Goal: Navigation & Orientation: Find specific page/section

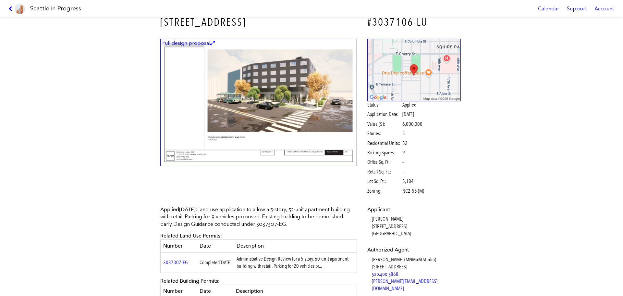
scroll to position [8, 0]
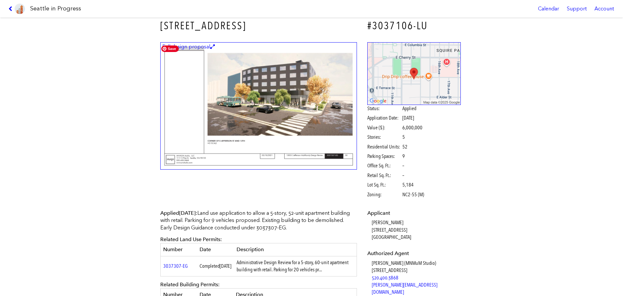
click at [286, 118] on img at bounding box center [258, 106] width 197 height 128
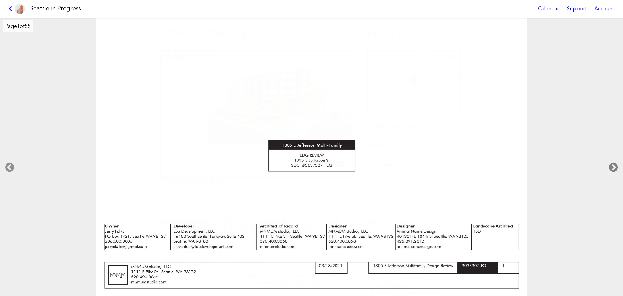
click at [615, 164] on icon at bounding box center [613, 167] width 19 height 21
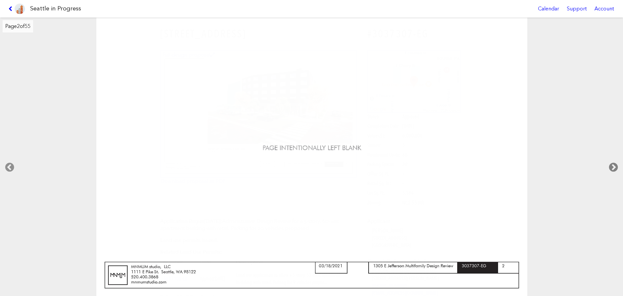
click at [615, 164] on icon at bounding box center [613, 167] width 19 height 21
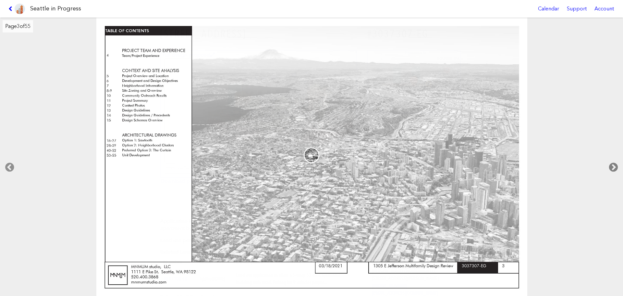
click at [615, 164] on icon at bounding box center [613, 167] width 19 height 21
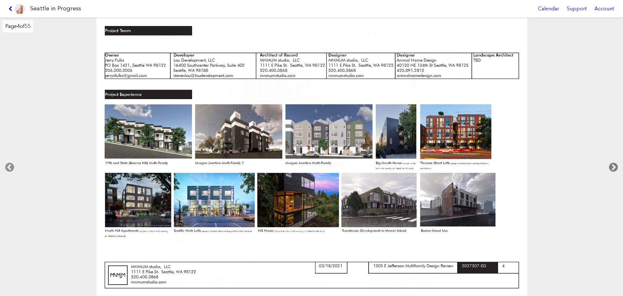
click at [615, 164] on icon at bounding box center [613, 167] width 19 height 21
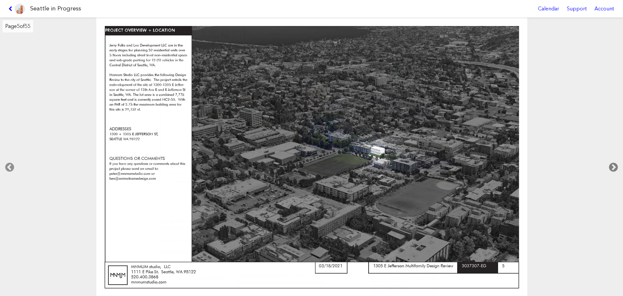
click at [616, 162] on icon at bounding box center [613, 167] width 19 height 21
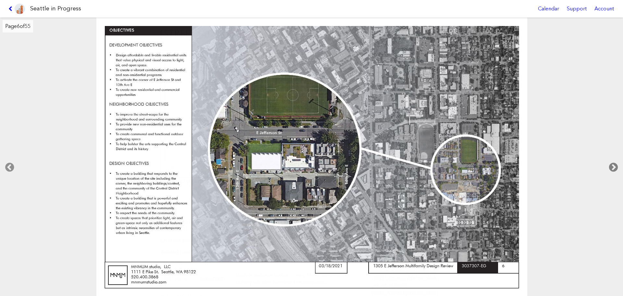
click at [616, 162] on icon at bounding box center [613, 167] width 19 height 21
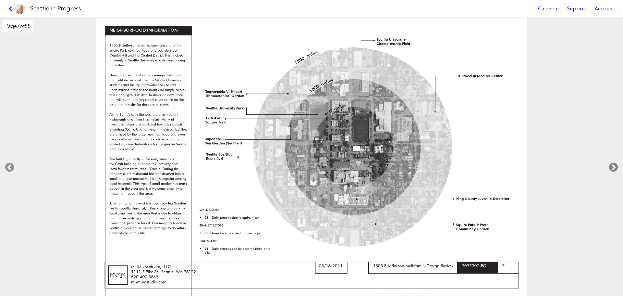
click at [613, 168] on icon at bounding box center [613, 167] width 19 height 21
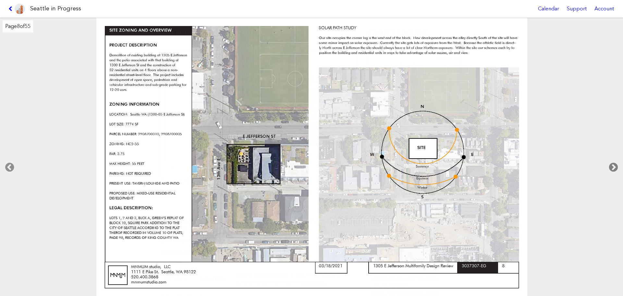
click at [613, 168] on icon at bounding box center [613, 167] width 19 height 21
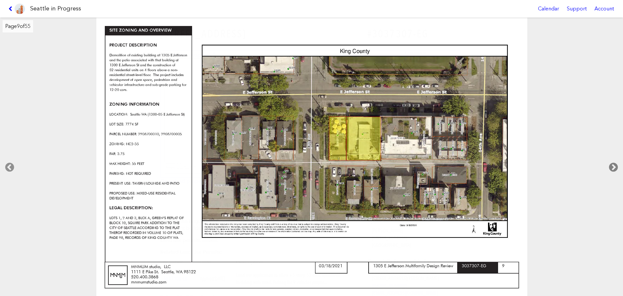
click at [613, 168] on icon at bounding box center [613, 167] width 19 height 21
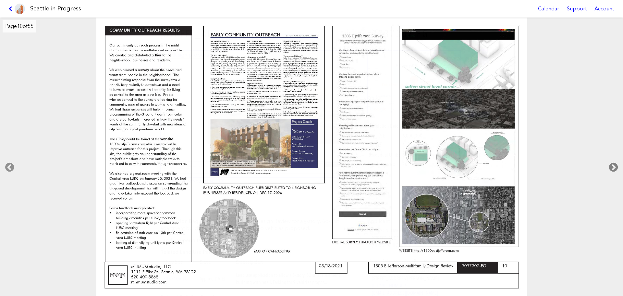
click at [613, 168] on icon at bounding box center [613, 167] width 19 height 21
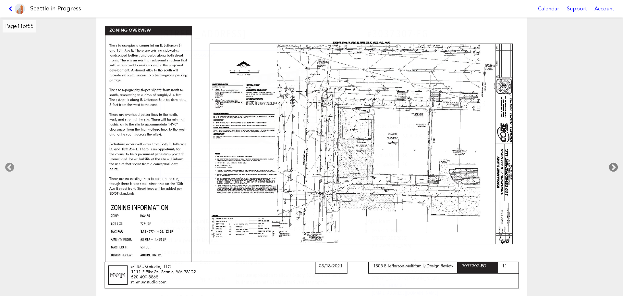
click at [613, 168] on icon at bounding box center [613, 167] width 19 height 21
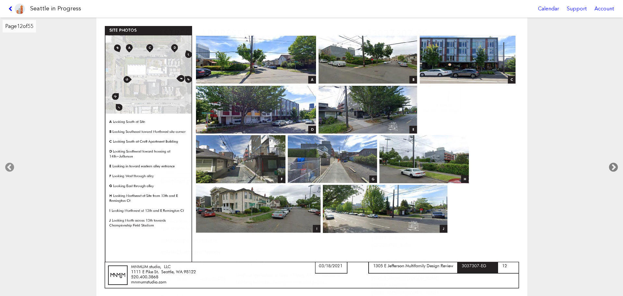
click at [613, 168] on icon at bounding box center [613, 167] width 19 height 21
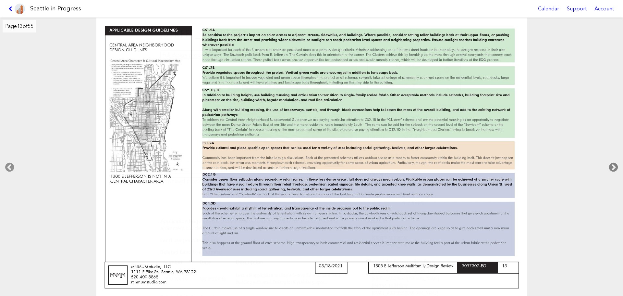
click at [613, 168] on icon at bounding box center [613, 167] width 19 height 21
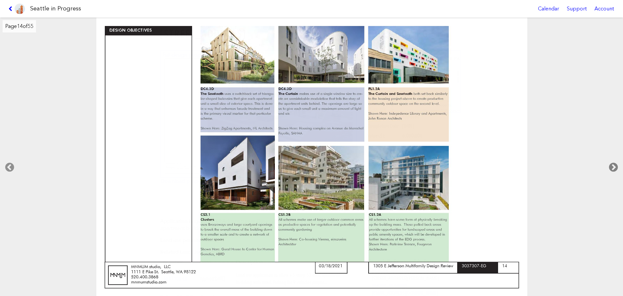
click at [613, 168] on icon at bounding box center [613, 167] width 19 height 21
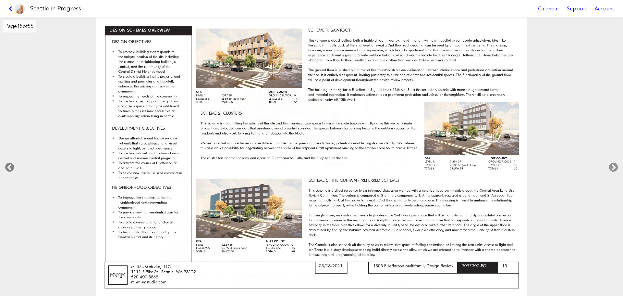
click at [7, 167] on icon at bounding box center [9, 167] width 19 height 21
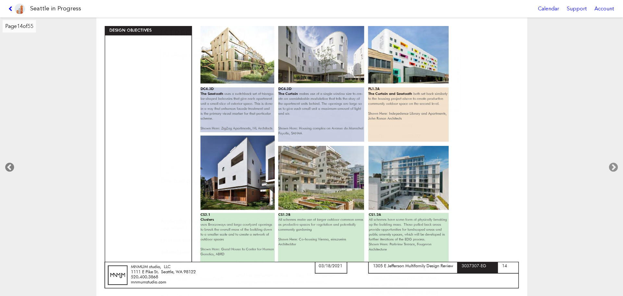
click at [7, 167] on icon at bounding box center [9, 167] width 19 height 21
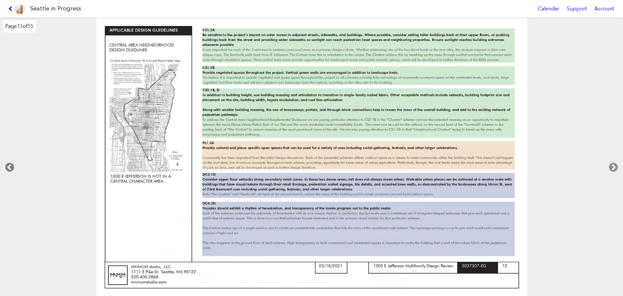
click at [7, 167] on icon at bounding box center [9, 167] width 19 height 21
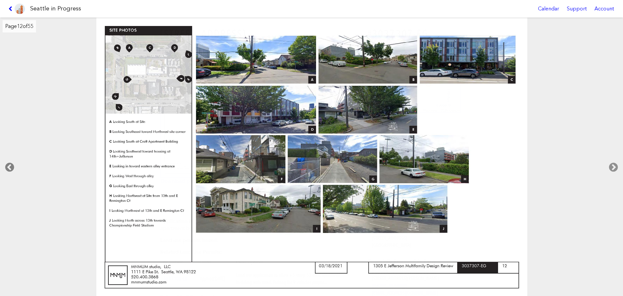
click at [7, 167] on icon at bounding box center [9, 167] width 19 height 21
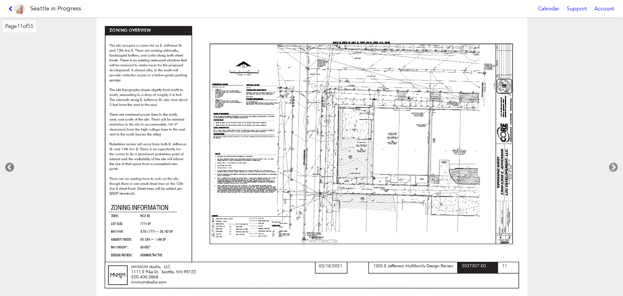
click at [7, 167] on icon at bounding box center [9, 167] width 19 height 21
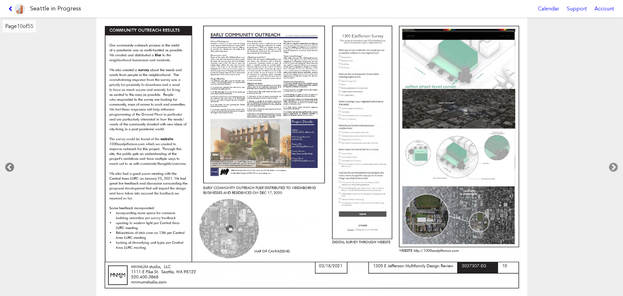
click at [7, 167] on icon at bounding box center [9, 167] width 19 height 21
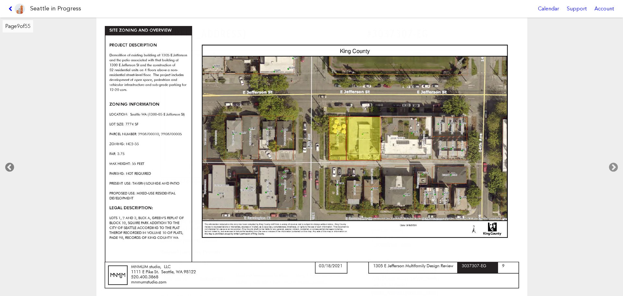
click at [7, 167] on icon at bounding box center [9, 167] width 19 height 21
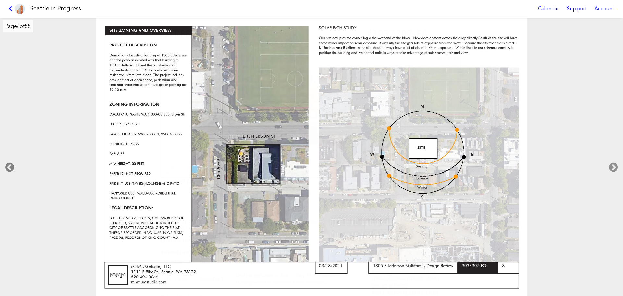
click at [7, 167] on icon at bounding box center [9, 167] width 19 height 21
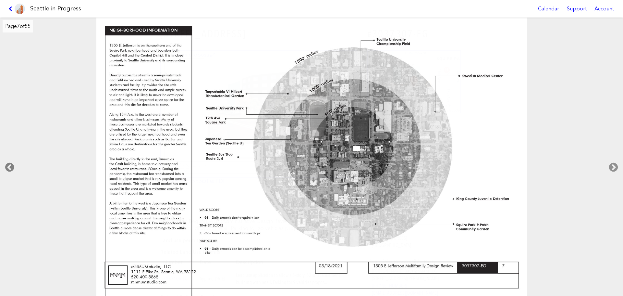
click at [7, 167] on icon at bounding box center [9, 167] width 19 height 21
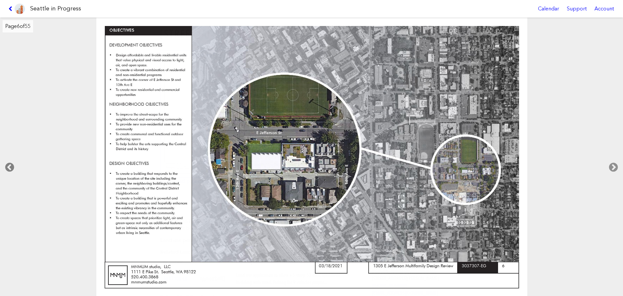
click at [7, 167] on icon at bounding box center [9, 167] width 19 height 21
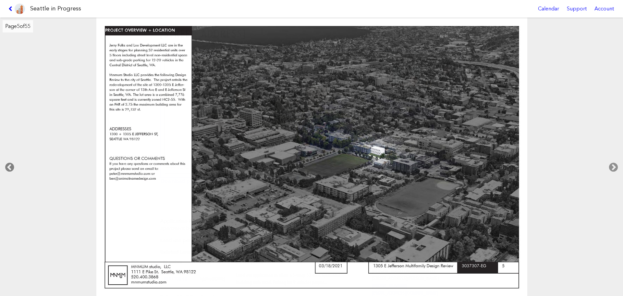
click at [7, 167] on icon at bounding box center [9, 167] width 19 height 21
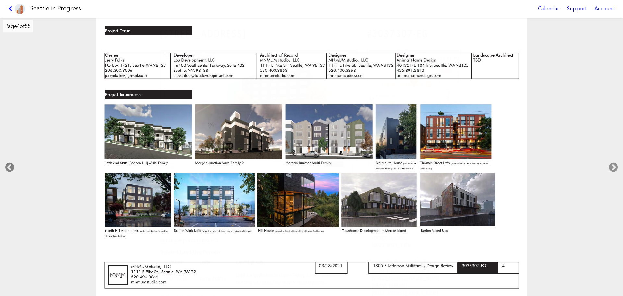
click at [7, 167] on icon at bounding box center [9, 167] width 19 height 21
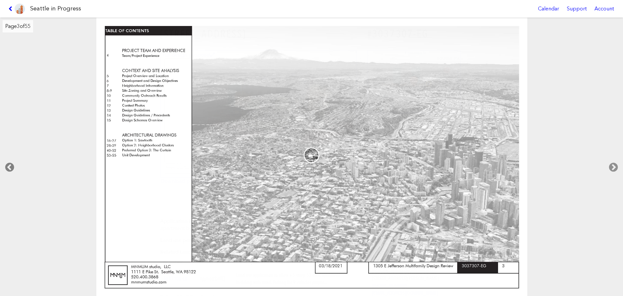
click at [7, 167] on icon at bounding box center [9, 167] width 19 height 21
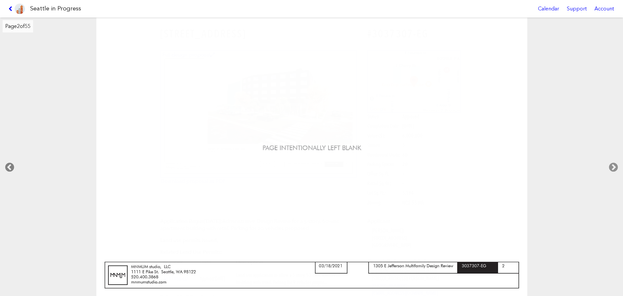
click at [7, 167] on icon at bounding box center [9, 167] width 19 height 21
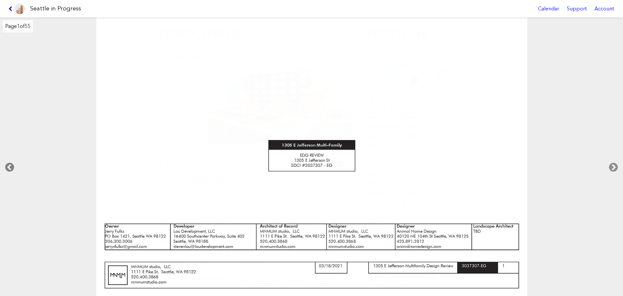
click at [7, 167] on icon at bounding box center [9, 167] width 19 height 21
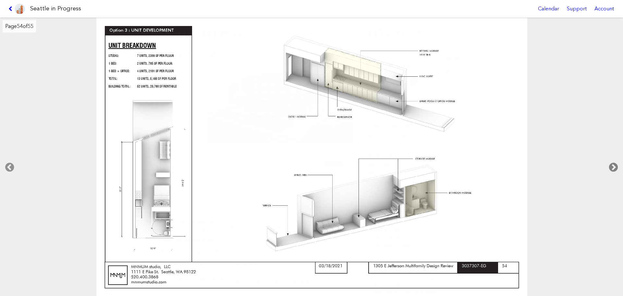
click at [610, 168] on icon at bounding box center [613, 167] width 19 height 21
